Goal: Transaction & Acquisition: Purchase product/service

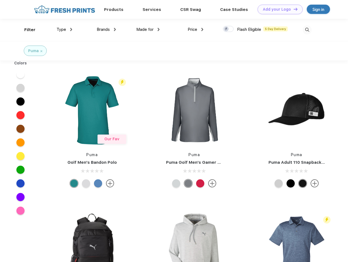
click at [278, 9] on link "Add your Logo Design Tool" at bounding box center [280, 10] width 45 height 10
click at [0, 0] on div "Design Tool" at bounding box center [0, 0] width 0 height 0
click at [293, 9] on link "Add your Logo Design Tool" at bounding box center [280, 10] width 45 height 10
click at [26, 30] on div "Filter" at bounding box center [29, 30] width 11 height 6
click at [65, 30] on span "Type" at bounding box center [62, 29] width 10 height 5
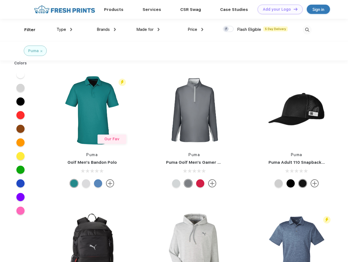
click at [106, 30] on span "Brands" at bounding box center [103, 29] width 13 height 5
click at [148, 30] on span "Made for" at bounding box center [144, 29] width 17 height 5
click at [196, 30] on span "Price" at bounding box center [193, 29] width 10 height 5
click at [229, 29] on div at bounding box center [228, 29] width 11 height 6
click at [227, 29] on input "checkbox" at bounding box center [225, 28] width 4 height 4
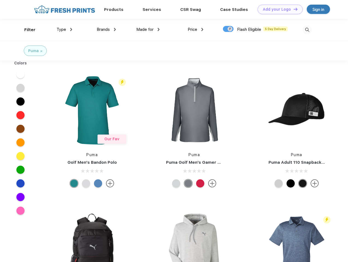
click at [307, 30] on img at bounding box center [307, 29] width 9 height 9
